Goal: Complete application form

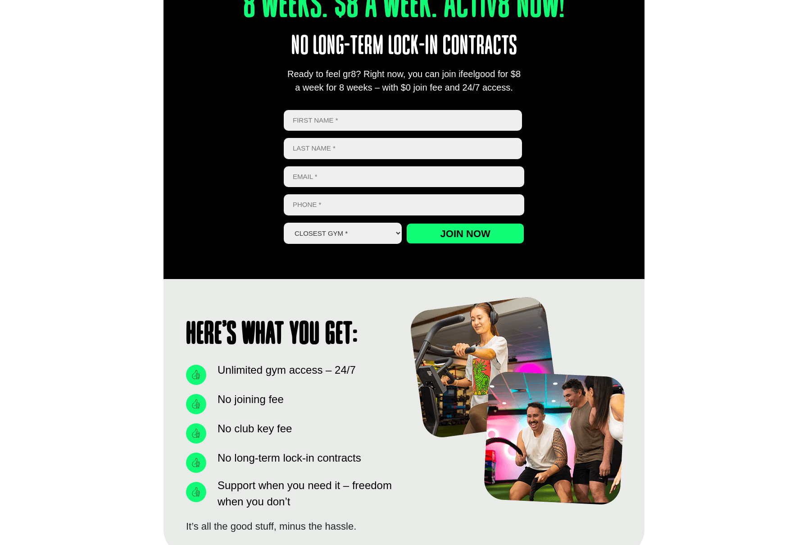
scroll to position [361, 0]
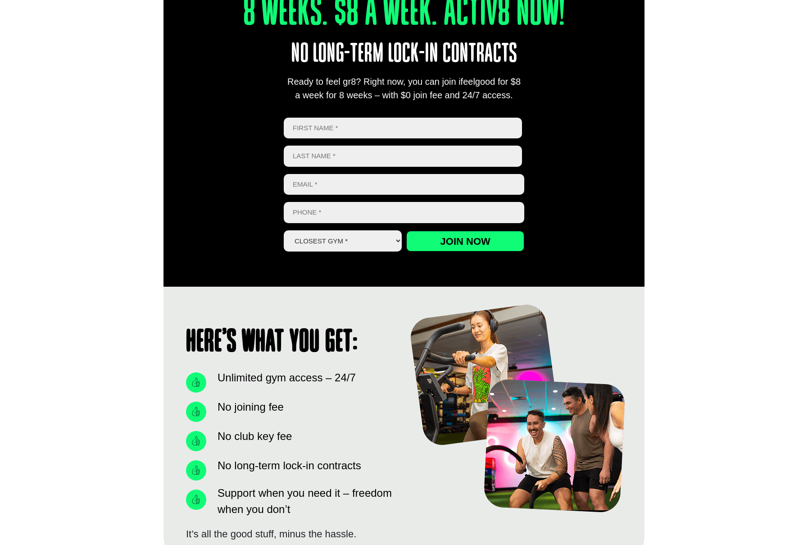
click at [432, 126] on input "First" at bounding box center [403, 128] width 238 height 21
type input "[PERSON_NAME]"
click at [362, 189] on input "Email *" at bounding box center [404, 184] width 241 height 21
click at [338, 156] on input "Marjah" at bounding box center [403, 156] width 238 height 21
type input "M"
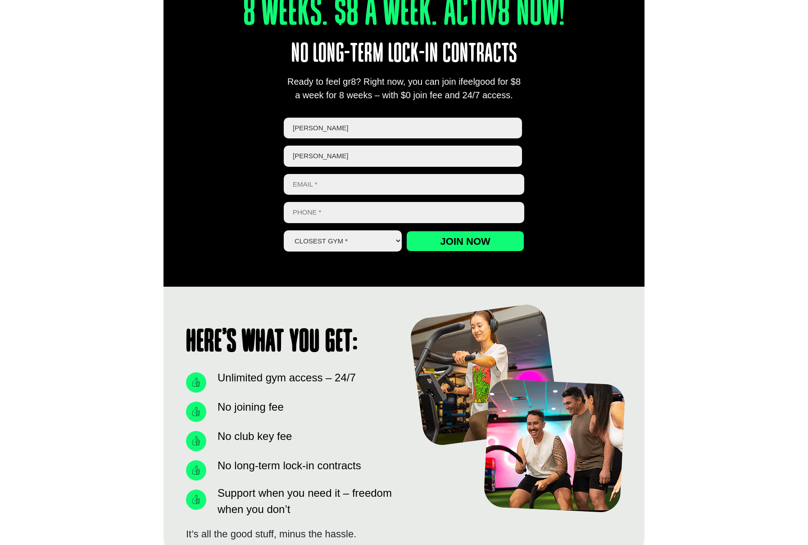
type input "[PERSON_NAME]"
type input "[EMAIL_ADDRESS][DOMAIN_NAME]"
type input "0459839611"
click at [372, 241] on select "Closest Gym * [GEOGRAPHIC_DATA] [GEOGRAPHIC_DATA] [GEOGRAPHIC_DATA] [GEOGRAPHIC…" at bounding box center [343, 240] width 118 height 21
select select "Oxley"
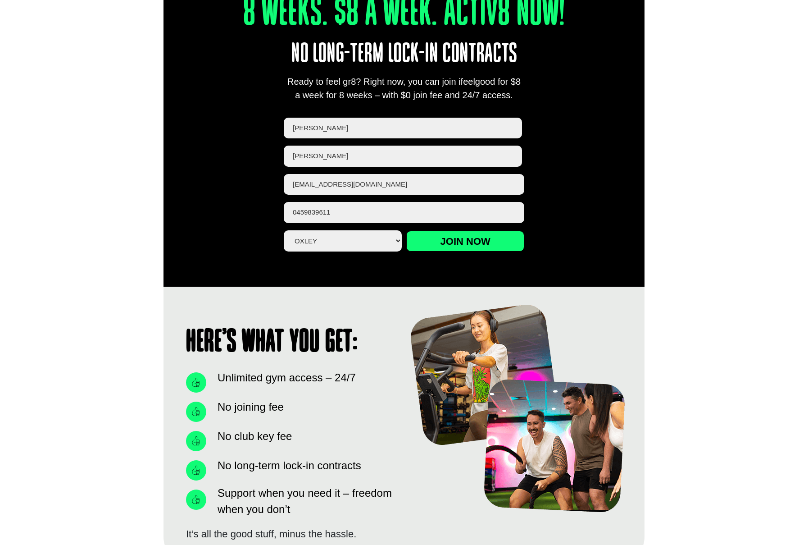
click at [284, 230] on select "Closest Gym * [GEOGRAPHIC_DATA] [GEOGRAPHIC_DATA] [GEOGRAPHIC_DATA] [GEOGRAPHIC…" at bounding box center [343, 240] width 118 height 21
click at [455, 244] on input "Join now" at bounding box center [465, 241] width 118 height 21
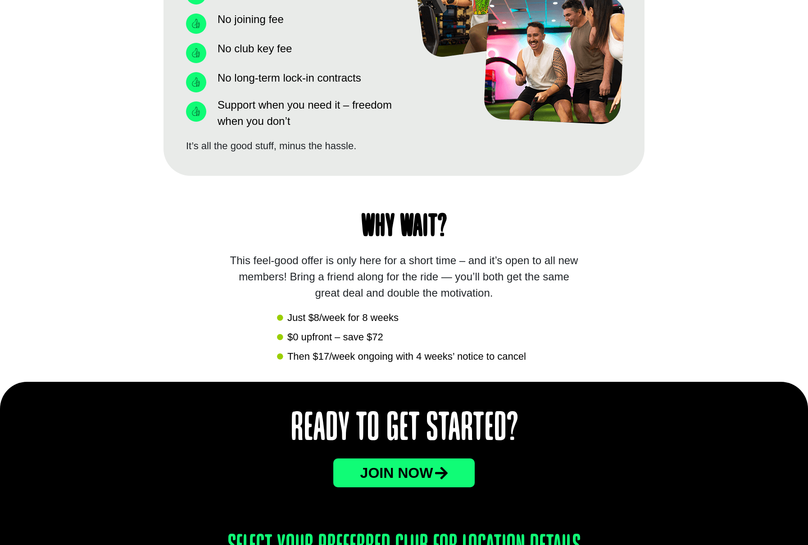
scroll to position [616, 0]
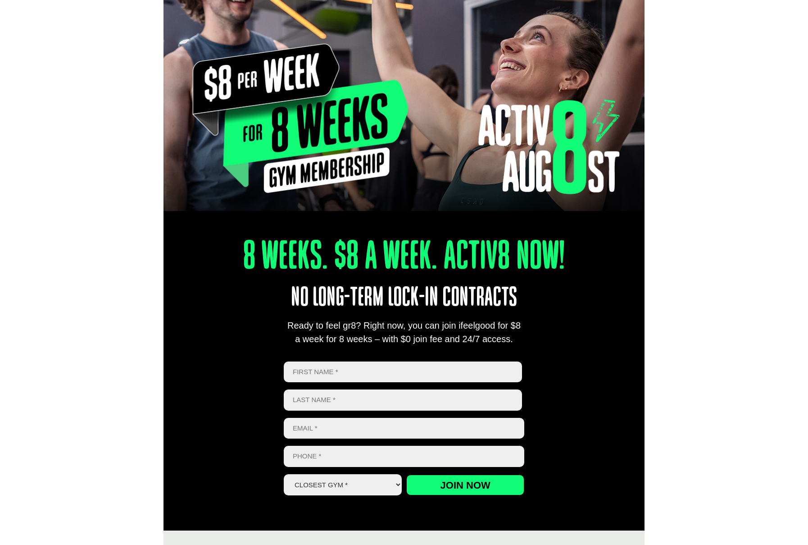
scroll to position [126, 0]
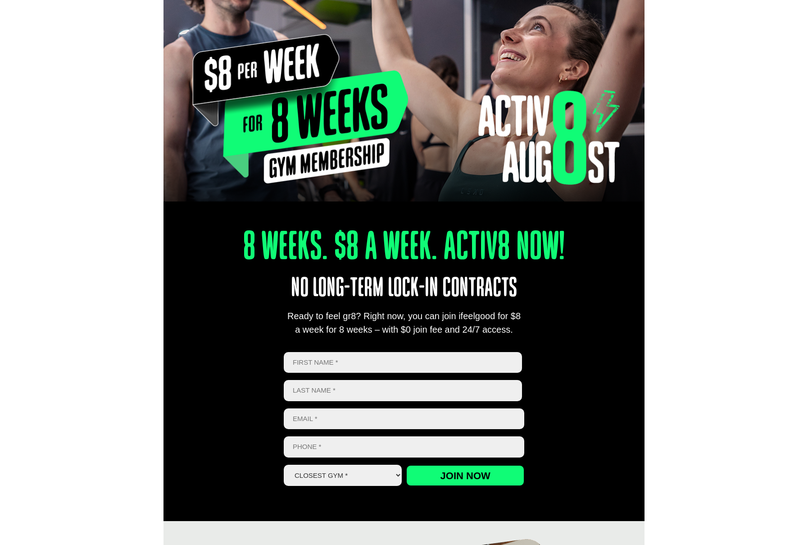
click at [406, 360] on input "First" at bounding box center [403, 362] width 238 height 21
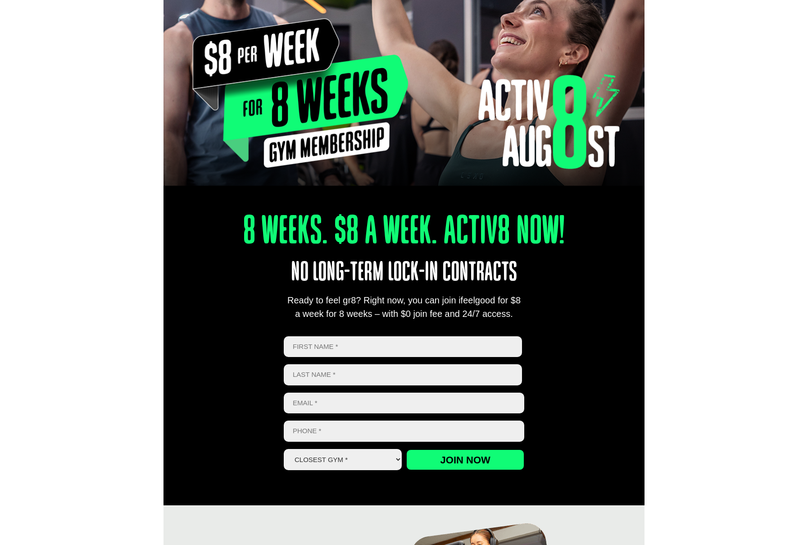
scroll to position [143, 0]
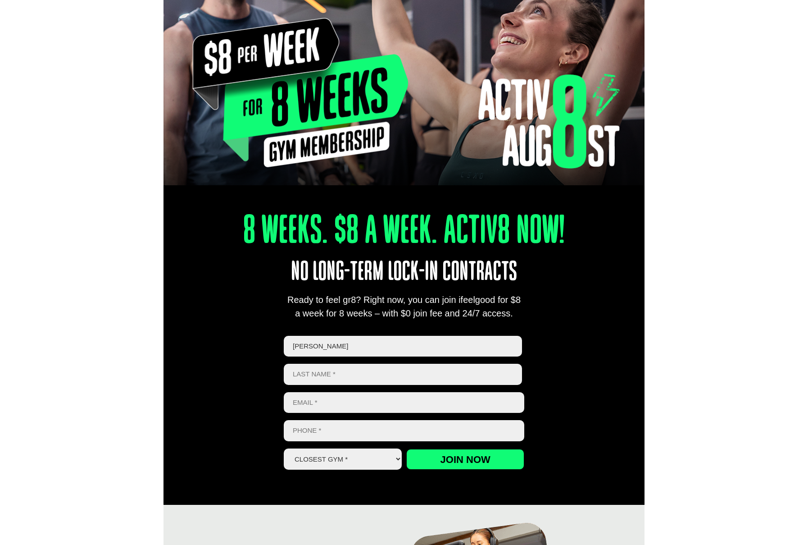
type input "[PERSON_NAME]"
click at [375, 346] on input "[PERSON_NAME]" at bounding box center [403, 346] width 238 height 21
click at [376, 374] on input "[PERSON_NAME]" at bounding box center [403, 374] width 238 height 21
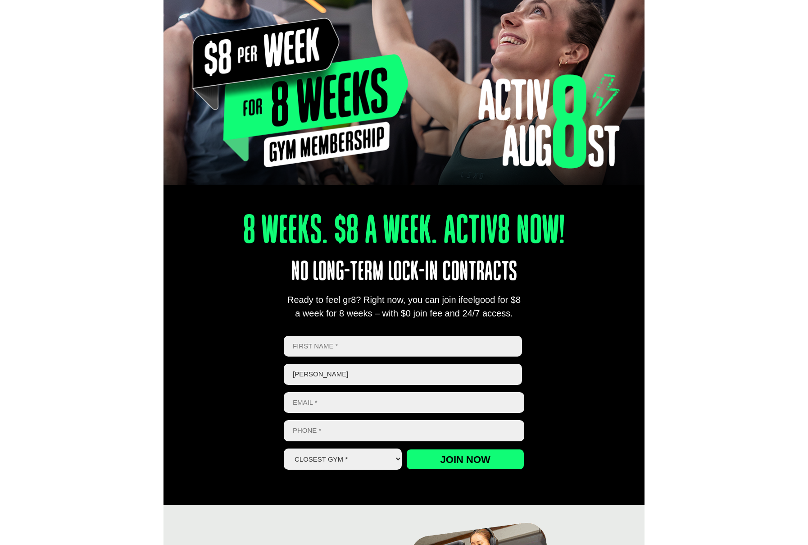
click at [376, 374] on input "[PERSON_NAME]" at bounding box center [403, 374] width 238 height 21
type input "\"
click at [343, 350] on input "First" at bounding box center [403, 346] width 238 height 21
drag, startPoint x: 428, startPoint y: 352, endPoint x: 434, endPoint y: 356, distance: 7.1
click at [434, 355] on input "susan" at bounding box center [403, 346] width 238 height 21
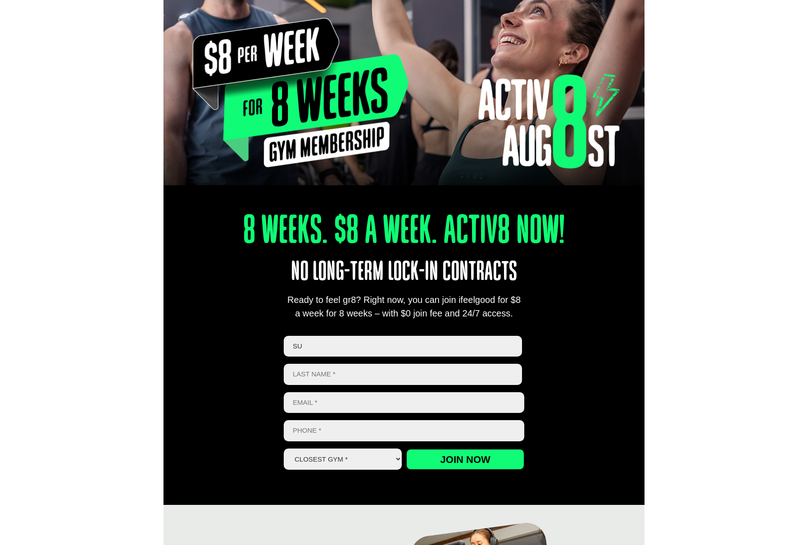
type input "s"
